Goal: Register for event/course

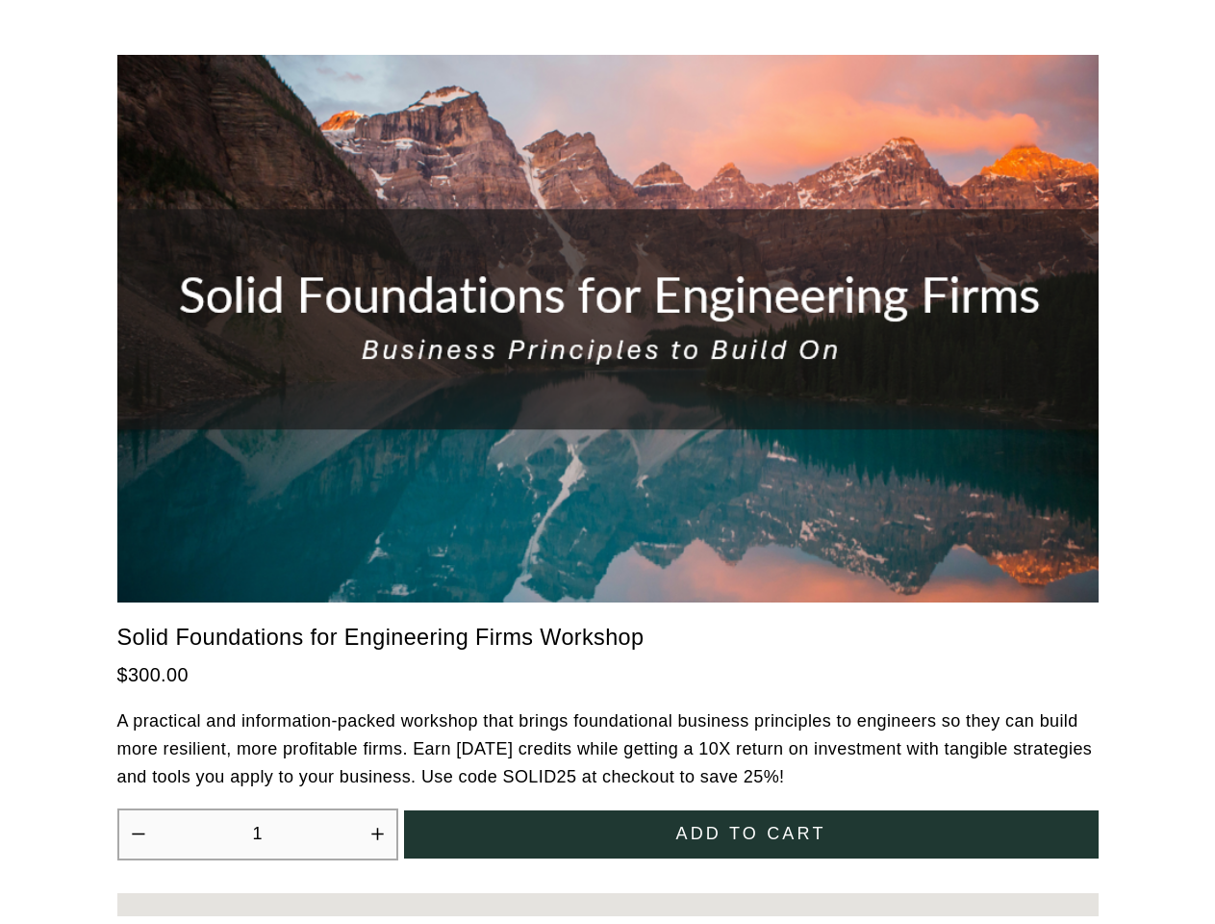
scroll to position [4905, 0]
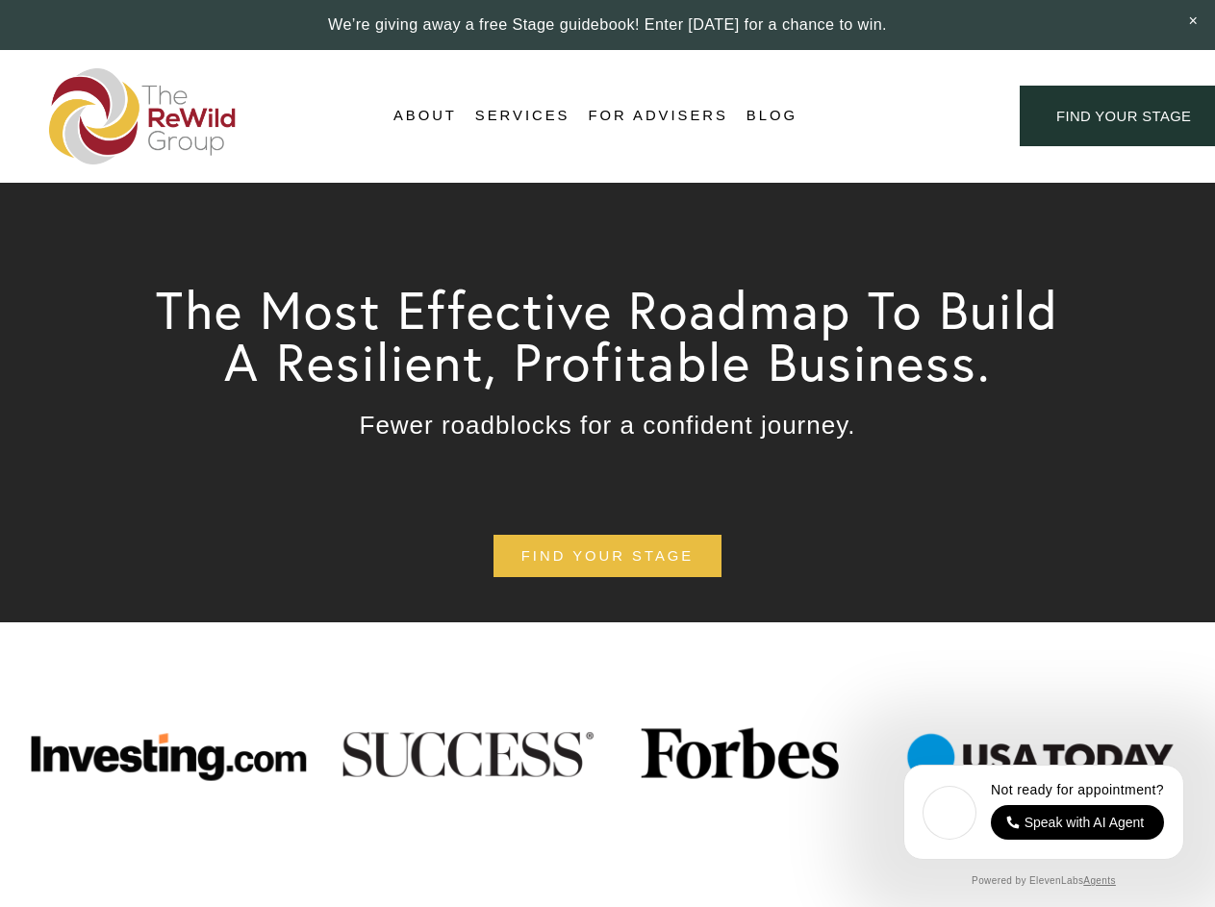
click at [908, 116] on div "Login Account" at bounding box center [908, 116] width 149 height 26
